Goal: Find specific page/section: Find specific page/section

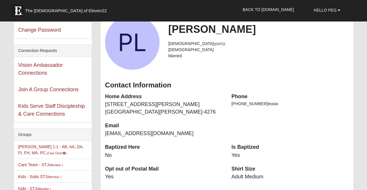
scroll to position [44, 0]
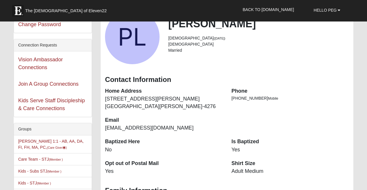
click at [47, 138] on li "[PERSON_NAME] 1:1 - AB, AA, DA, FI, FH, MA, PC, (Care Giver )" at bounding box center [53, 144] width 78 height 18
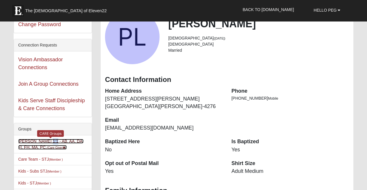
click at [30, 141] on link "[PERSON_NAME] 1:1 - AB, AA, DA, FI, FH, MA, PC, (Care Giver )" at bounding box center [51, 144] width 66 height 11
